Goal: Check status

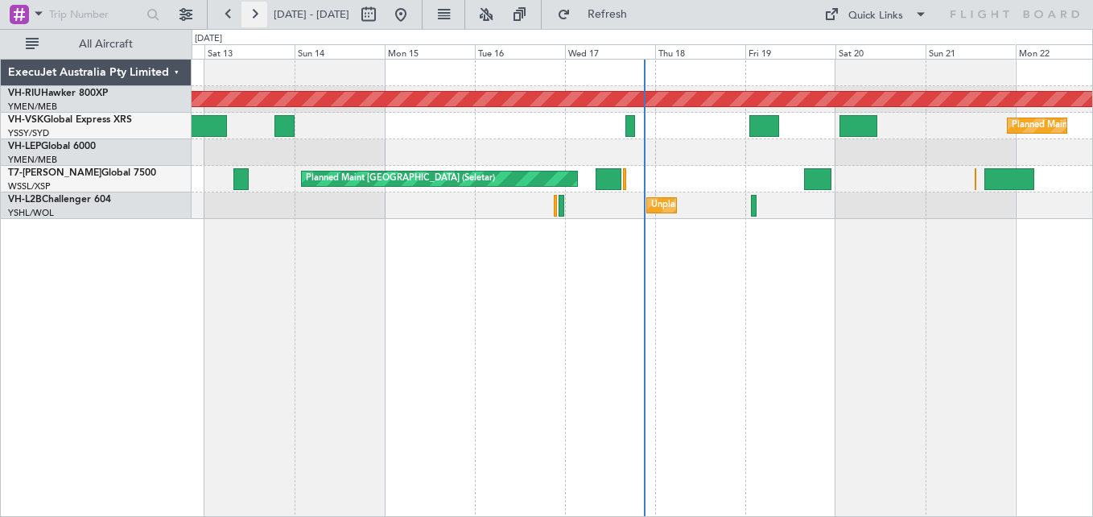
click at [256, 14] on button at bounding box center [254, 15] width 26 height 26
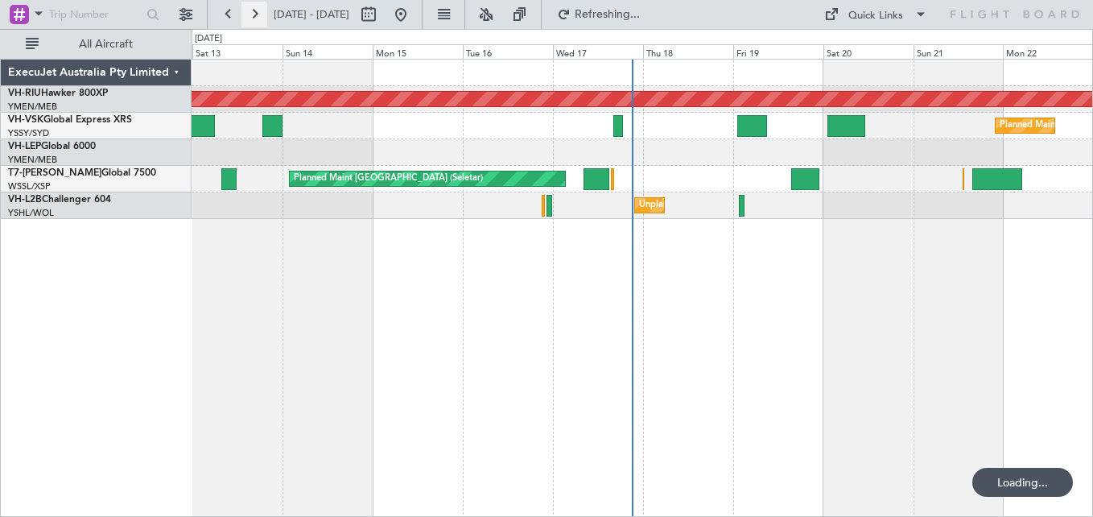
click at [256, 14] on button at bounding box center [254, 15] width 26 height 26
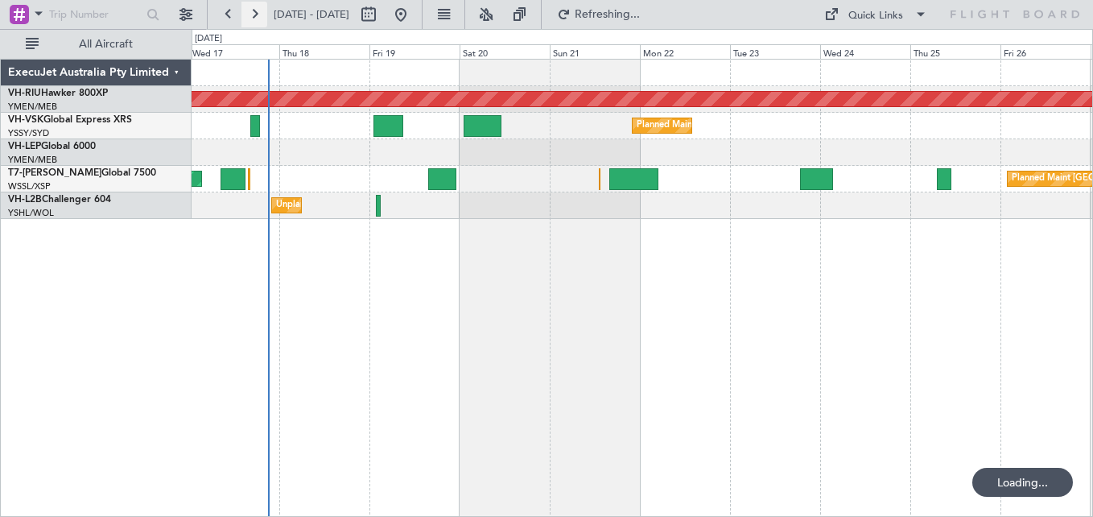
click at [256, 14] on button at bounding box center [254, 15] width 26 height 26
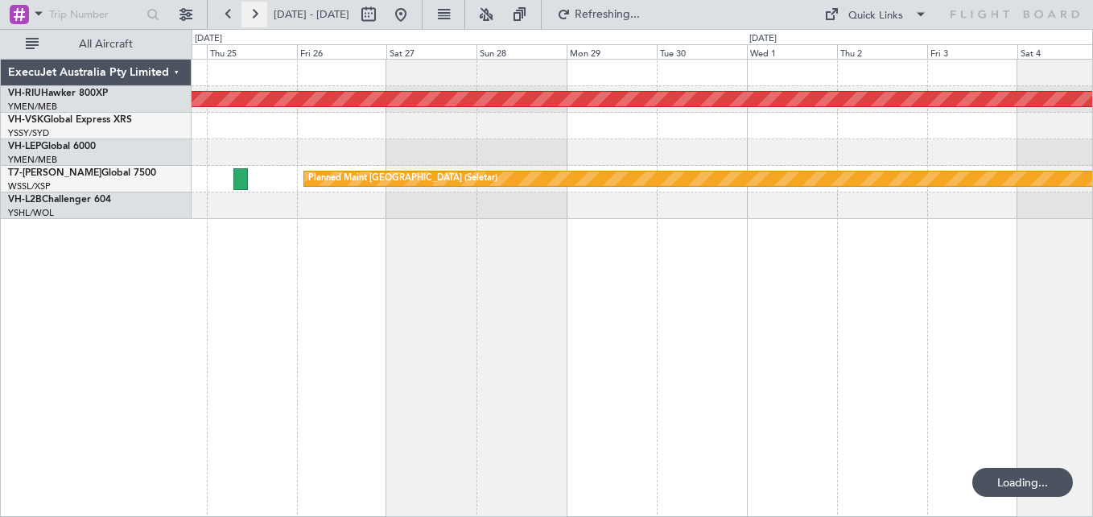
click at [256, 14] on button at bounding box center [254, 15] width 26 height 26
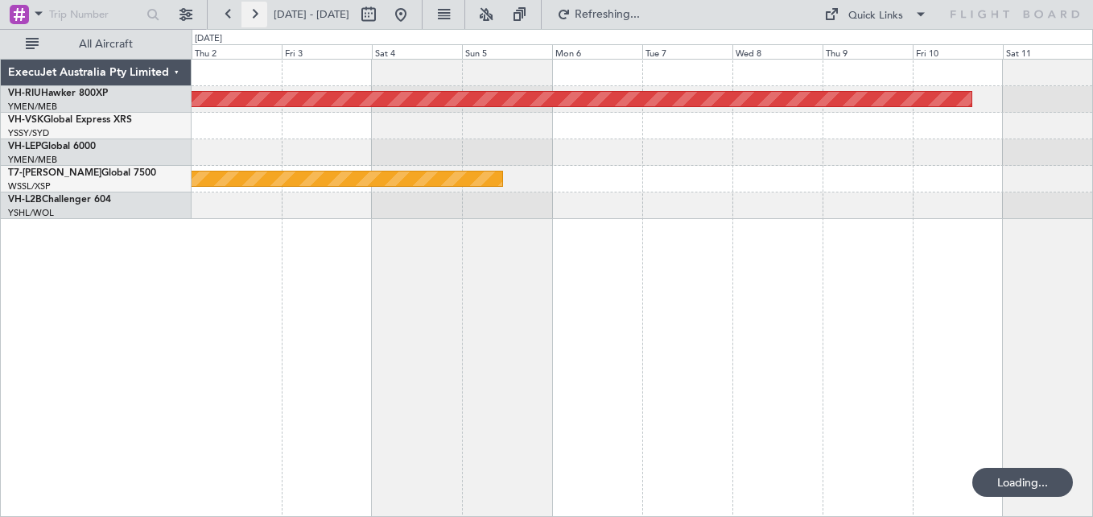
click at [256, 14] on button at bounding box center [254, 15] width 26 height 26
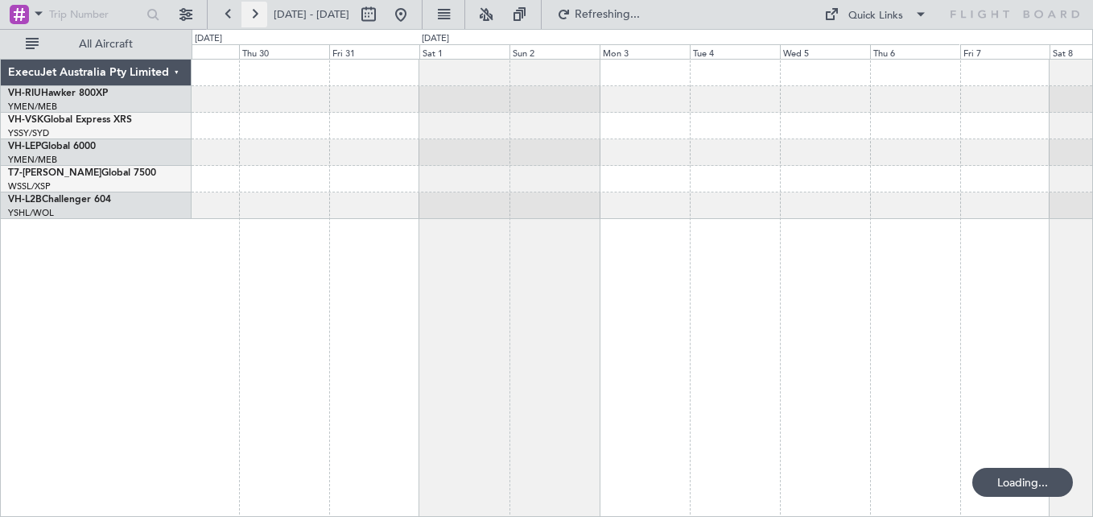
click at [256, 14] on button at bounding box center [254, 15] width 26 height 26
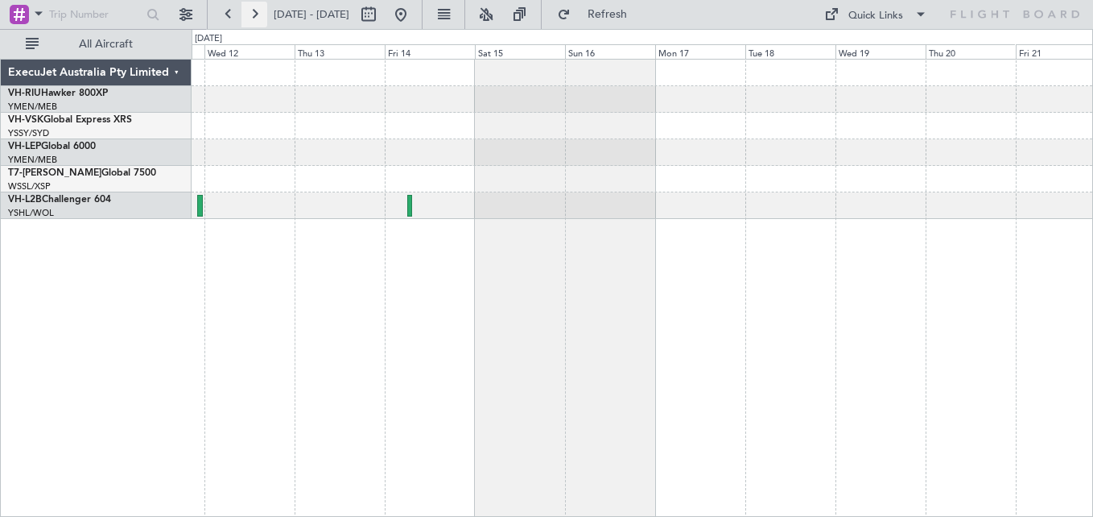
click at [256, 14] on button at bounding box center [254, 15] width 26 height 26
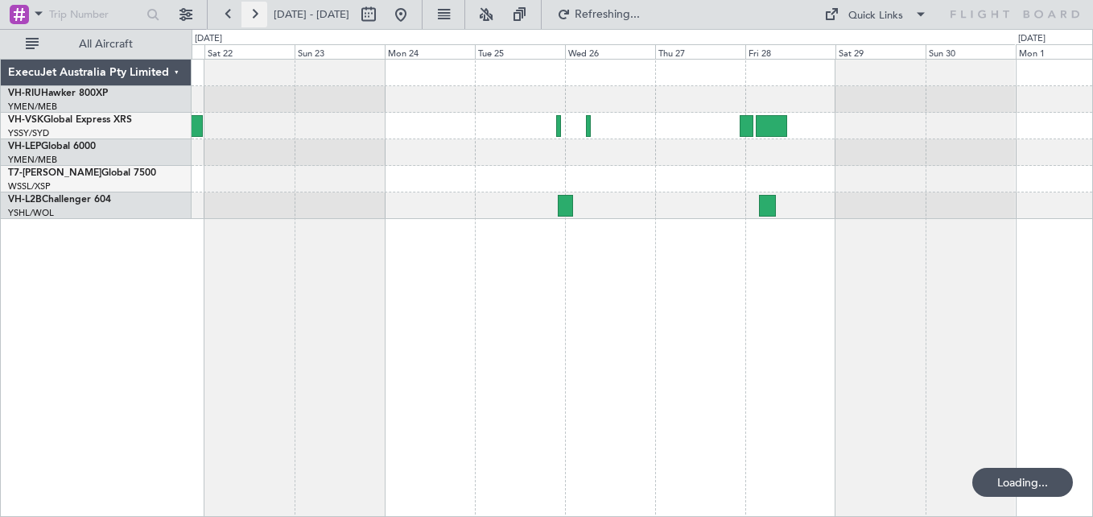
click at [256, 14] on button at bounding box center [254, 15] width 26 height 26
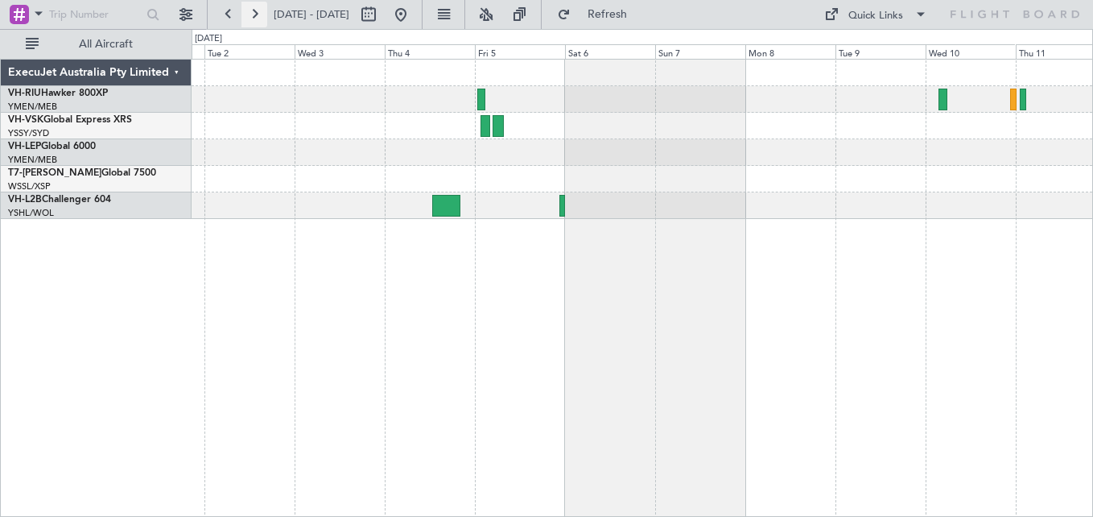
click at [256, 14] on button at bounding box center [254, 15] width 26 height 26
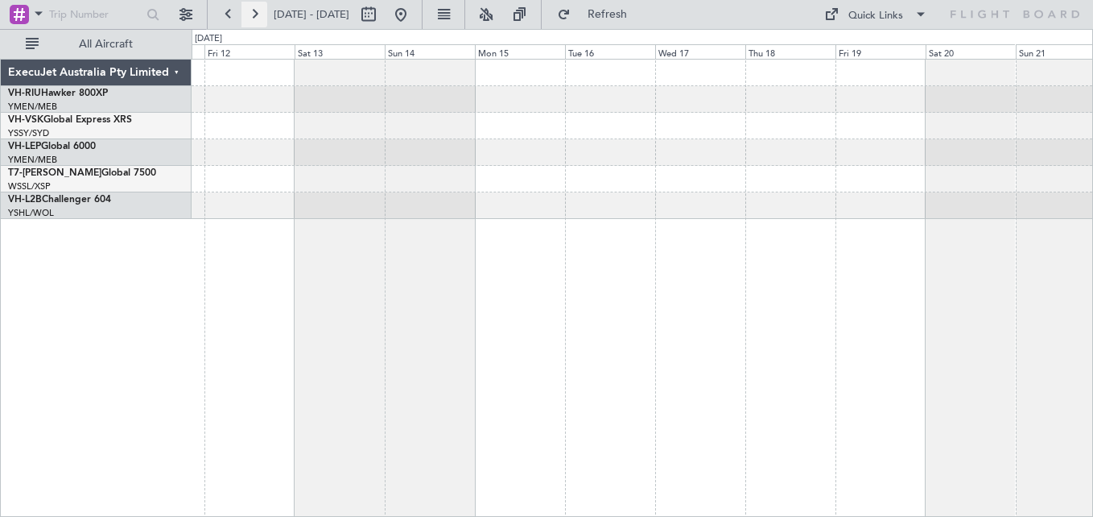
click at [256, 14] on button at bounding box center [254, 15] width 26 height 26
